Goal: Transaction & Acquisition: Book appointment/travel/reservation

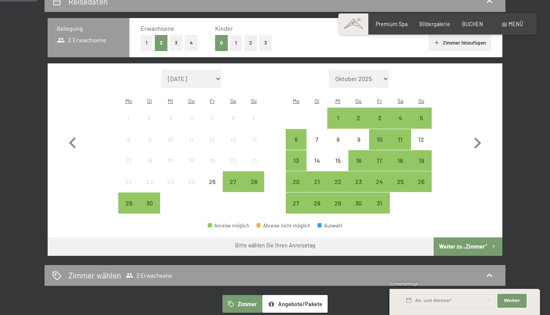
scroll to position [171, 0]
select select "[DATE]"
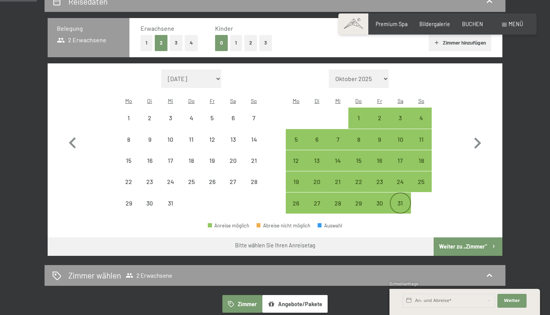
select select "[DATE]"
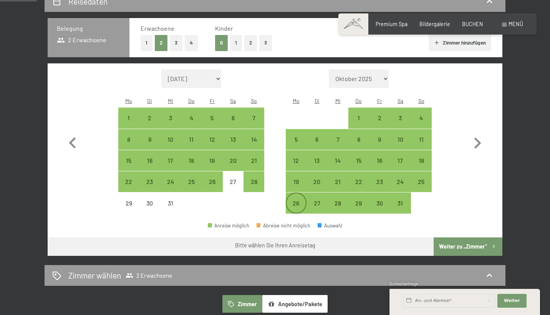
click at [289, 200] on div "26" at bounding box center [295, 209] width 19 height 19
select select "[DATE]"
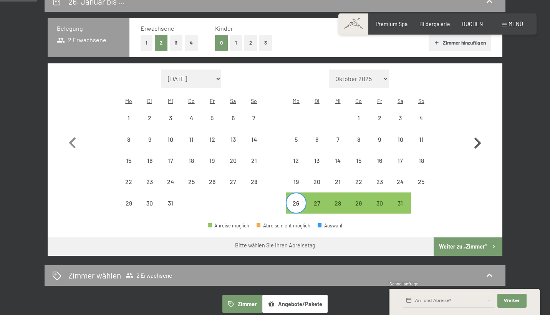
click at [475, 138] on icon "button" at bounding box center [477, 143] width 22 height 22
select select "[DATE]"
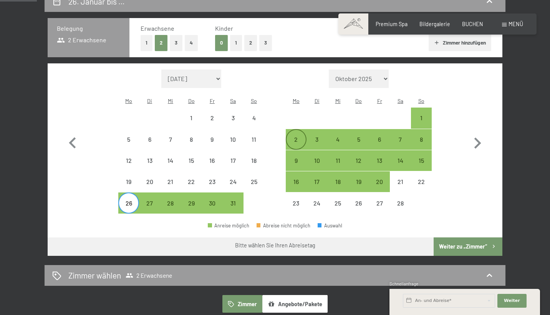
click at [293, 130] on div "2" at bounding box center [295, 139] width 19 height 19
select select "[DATE]"
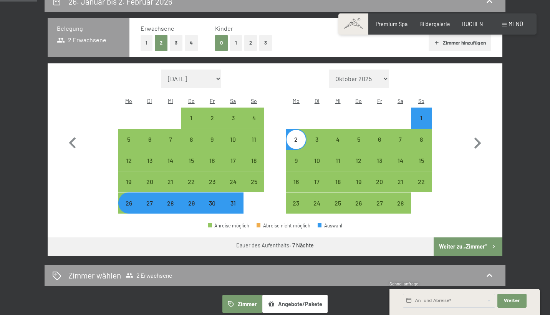
click at [484, 237] on button "Weiter zu „Zimmer“" at bounding box center [468, 246] width 69 height 18
select select "[DATE]"
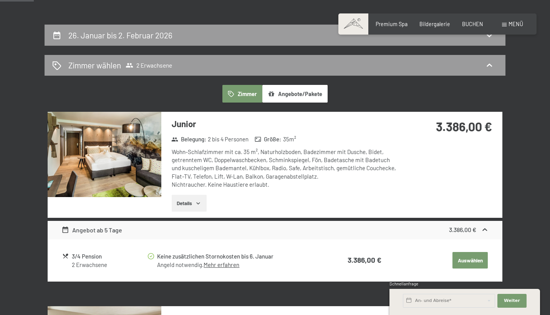
scroll to position [136, 0]
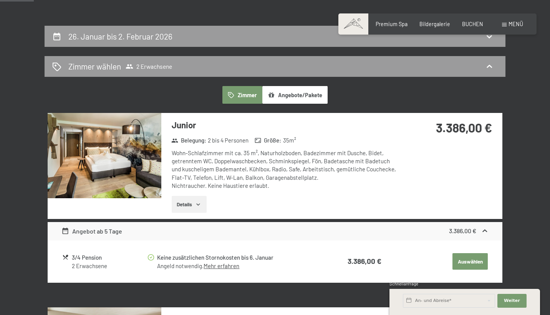
click at [270, 42] on div "26. Januar bis 2. Februar 2026" at bounding box center [275, 36] width 461 height 21
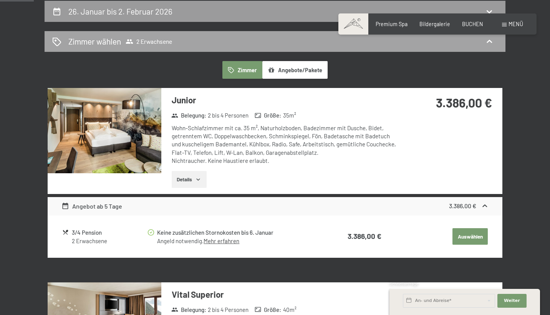
select select "[DATE]"
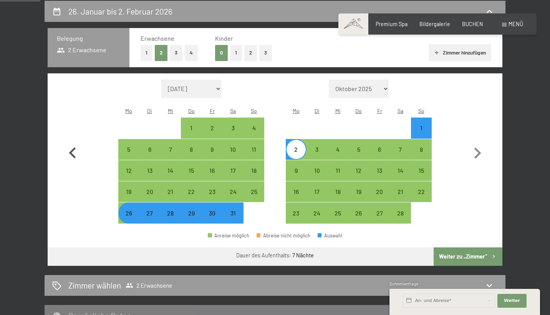
click at [72, 151] on icon "button" at bounding box center [72, 153] width 22 height 22
select select "[DATE]"
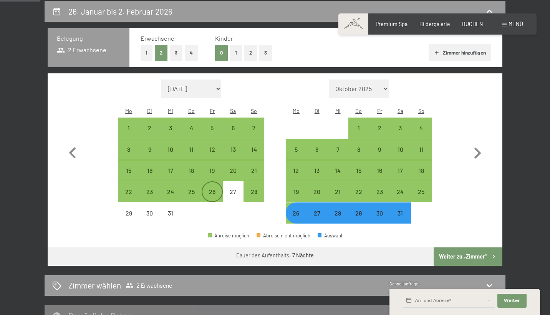
click at [210, 189] on div "26" at bounding box center [211, 198] width 19 height 19
select select "[DATE]"
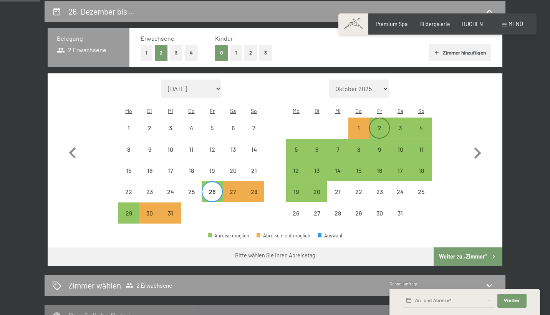
click at [382, 118] on div "2" at bounding box center [379, 127] width 19 height 19
select select "[DATE]"
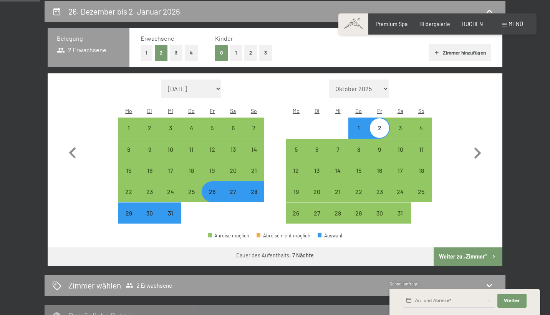
click at [448, 253] on button "Weiter zu „Zimmer“" at bounding box center [468, 256] width 69 height 18
select select "[DATE]"
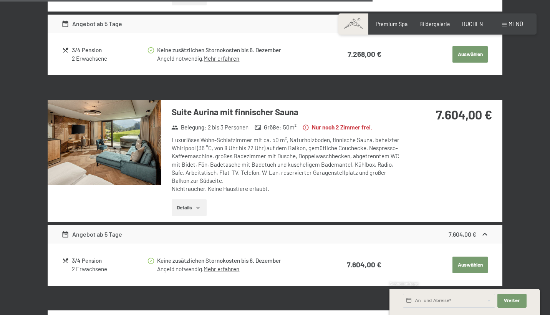
scroll to position [1202, 0]
